Goal: Navigation & Orientation: Go to known website

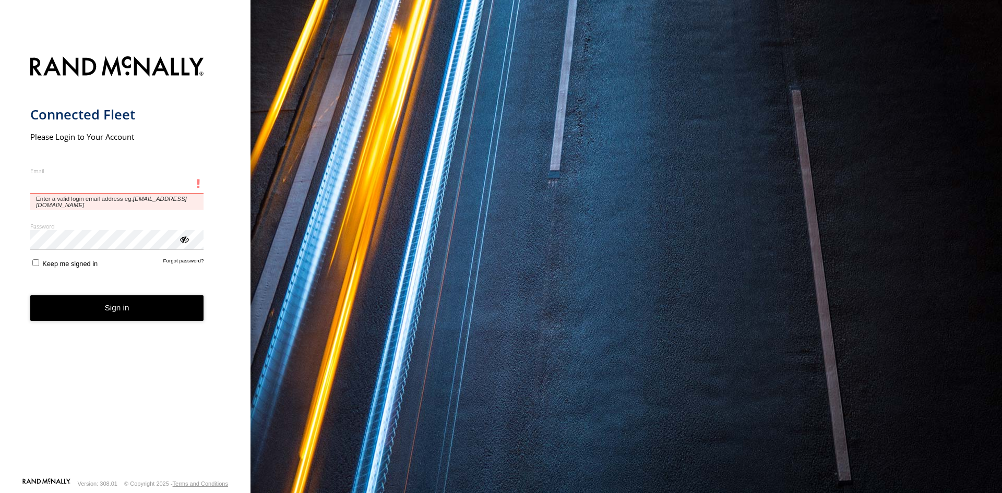
type input "**********"
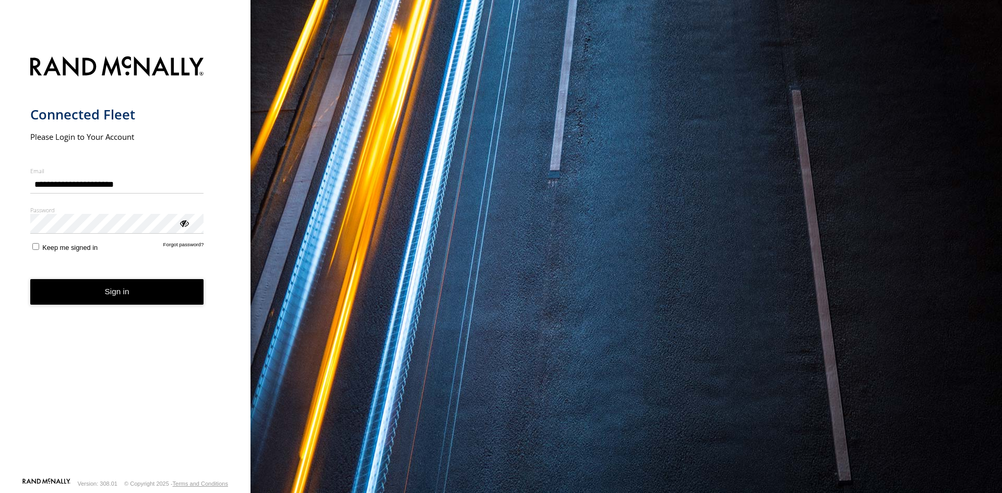
click at [118, 287] on form "**********" at bounding box center [125, 264] width 191 height 428
click at [152, 294] on button "Sign in" at bounding box center [117, 292] width 174 height 26
